Goal: Task Accomplishment & Management: Manage account settings

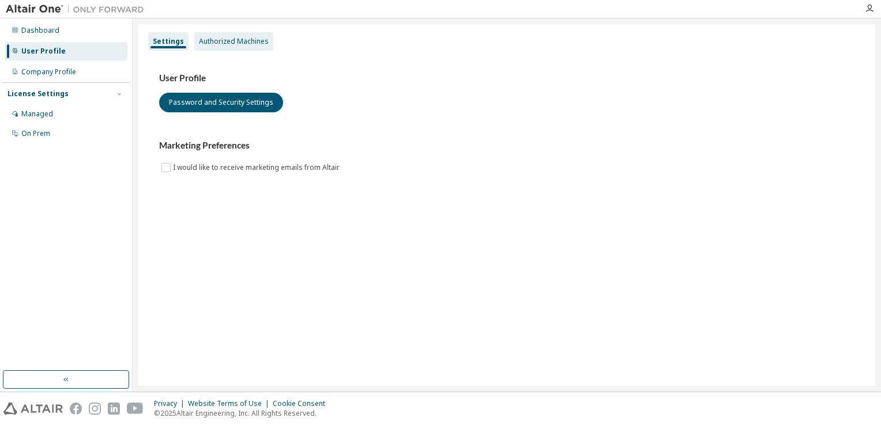
click at [229, 34] on div "Authorized Machines" at bounding box center [233, 41] width 79 height 18
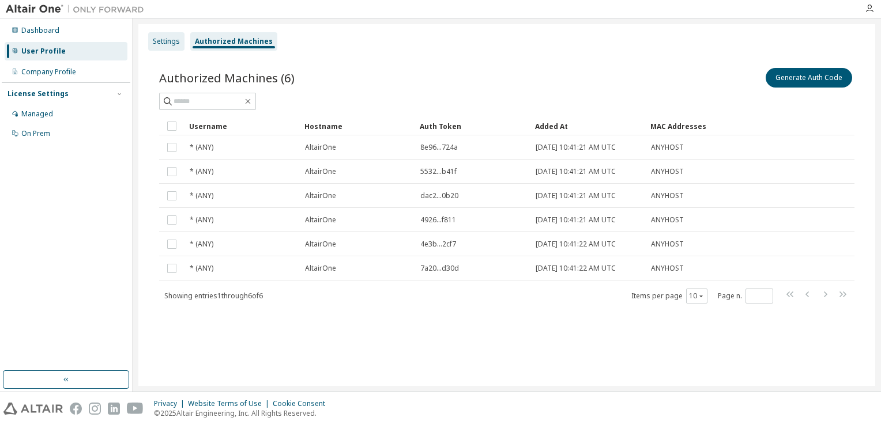
click at [162, 39] on div "Settings" at bounding box center [166, 41] width 27 height 9
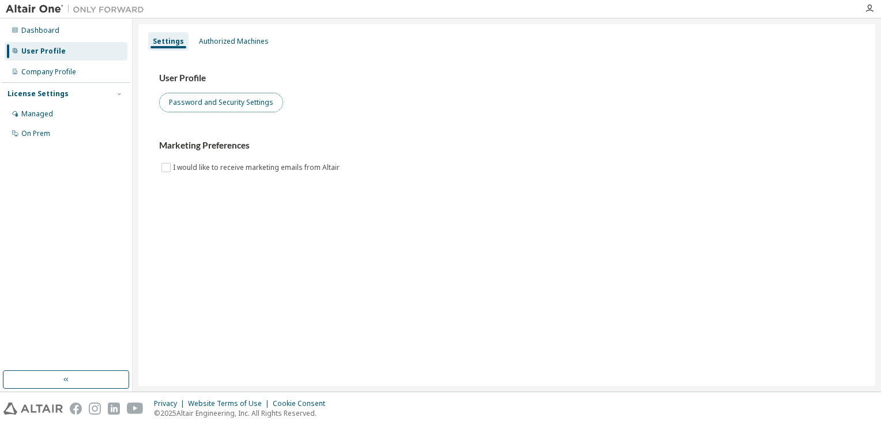
click at [216, 95] on button "Password and Security Settings" at bounding box center [221, 103] width 124 height 20
